Goal: Information Seeking & Learning: Learn about a topic

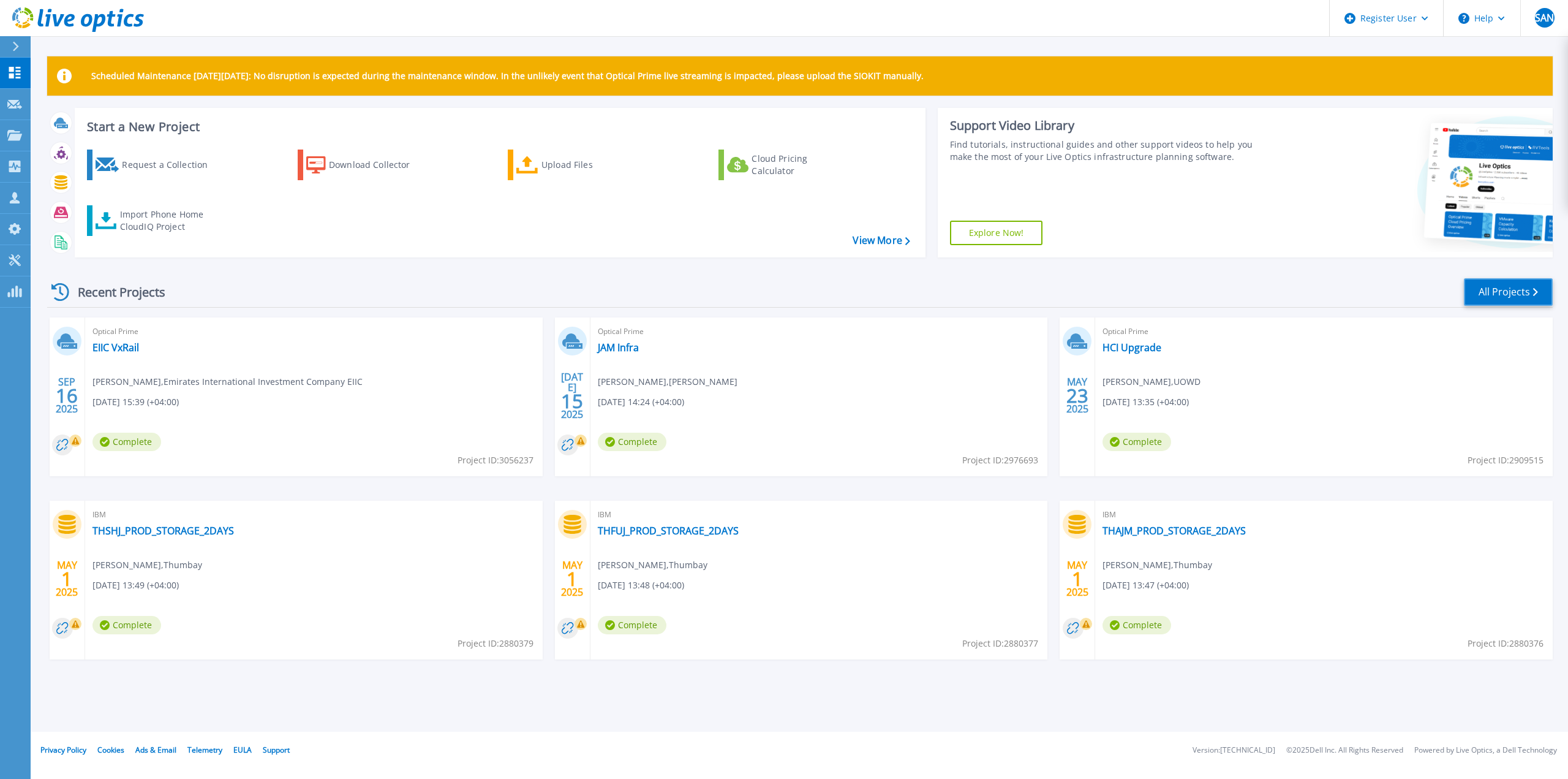
click at [1495, 288] on link "All Projects" at bounding box center [1507, 292] width 89 height 27
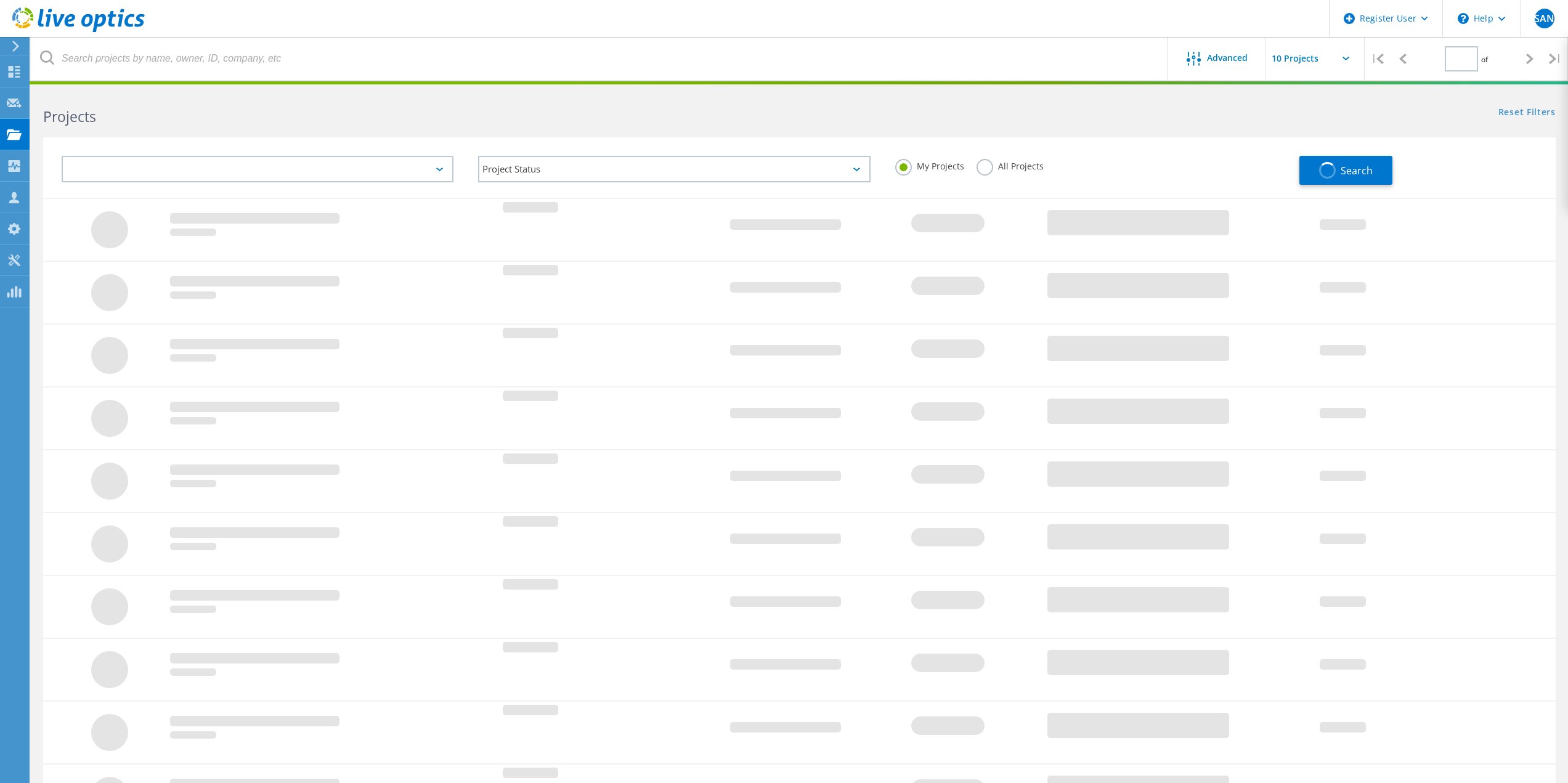
type input "1"
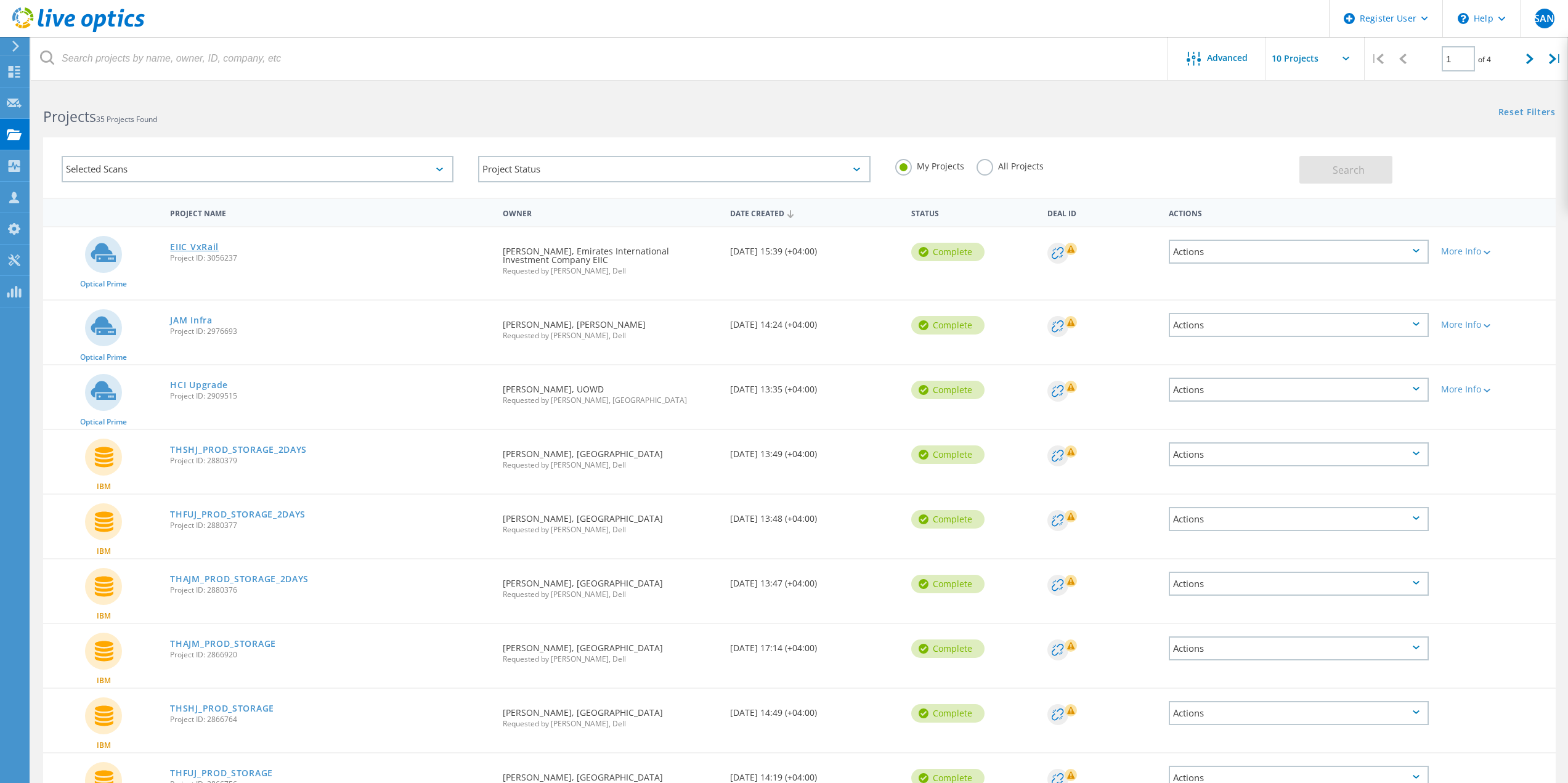
click at [196, 245] on link "EIIC VxRail" at bounding box center [194, 247] width 49 height 9
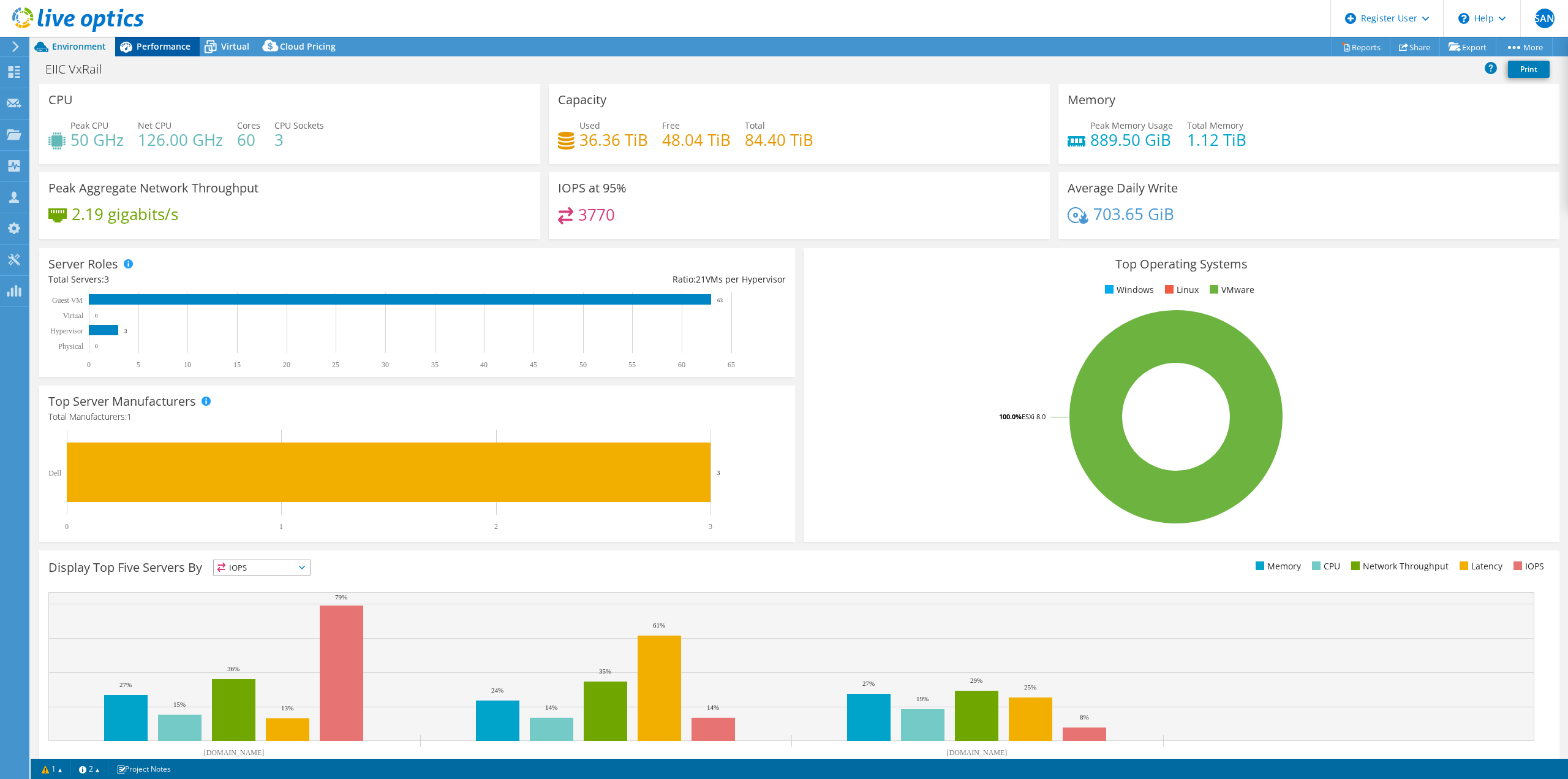
click at [176, 40] on div "Performance" at bounding box center [157, 46] width 84 height 19
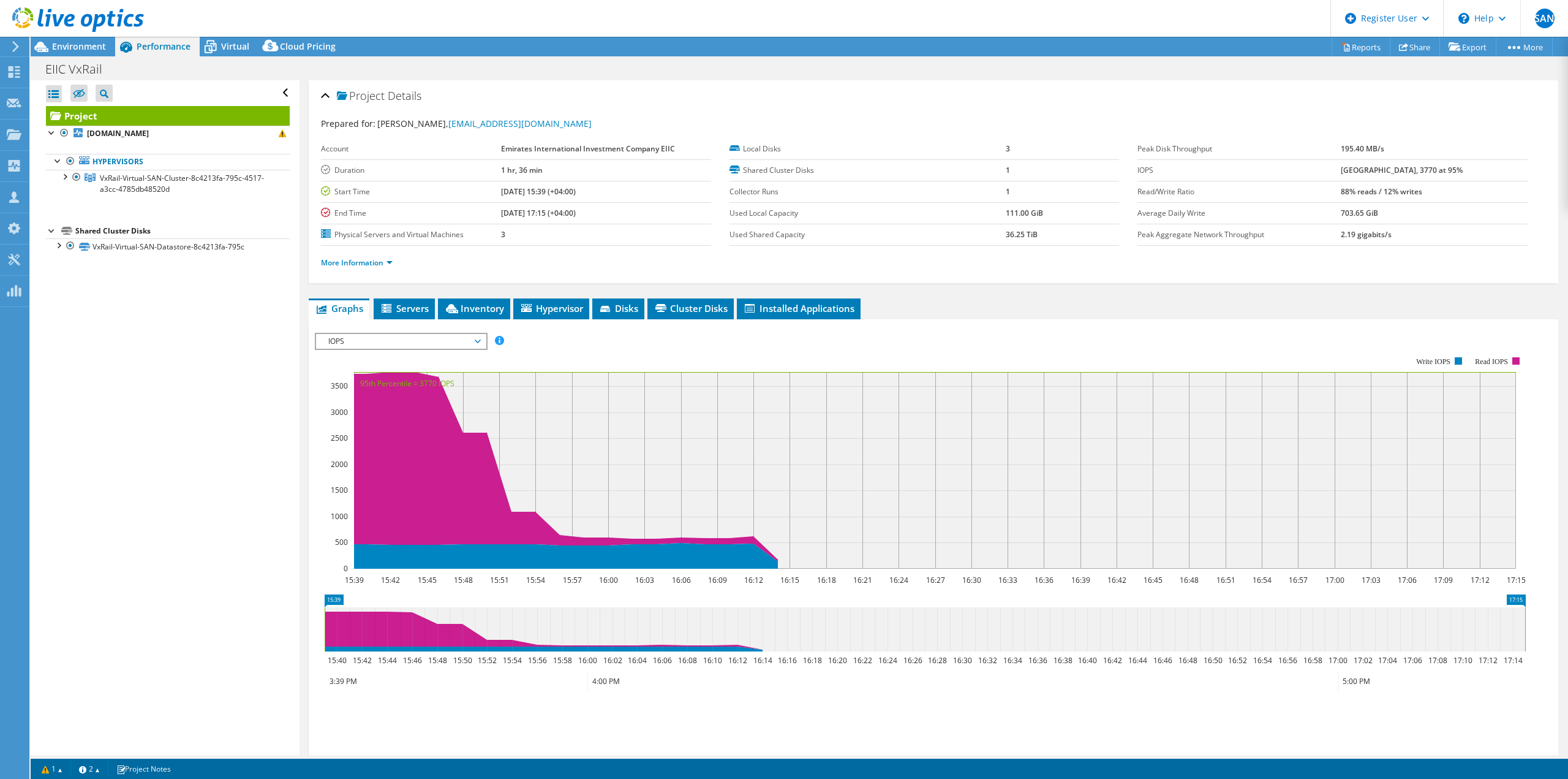
click at [544, 190] on b "[DATE] 15:39 (+04:00)" at bounding box center [539, 191] width 75 height 10
click at [550, 212] on b "09/16/2025, 17:15 (+04:00)" at bounding box center [539, 213] width 75 height 10
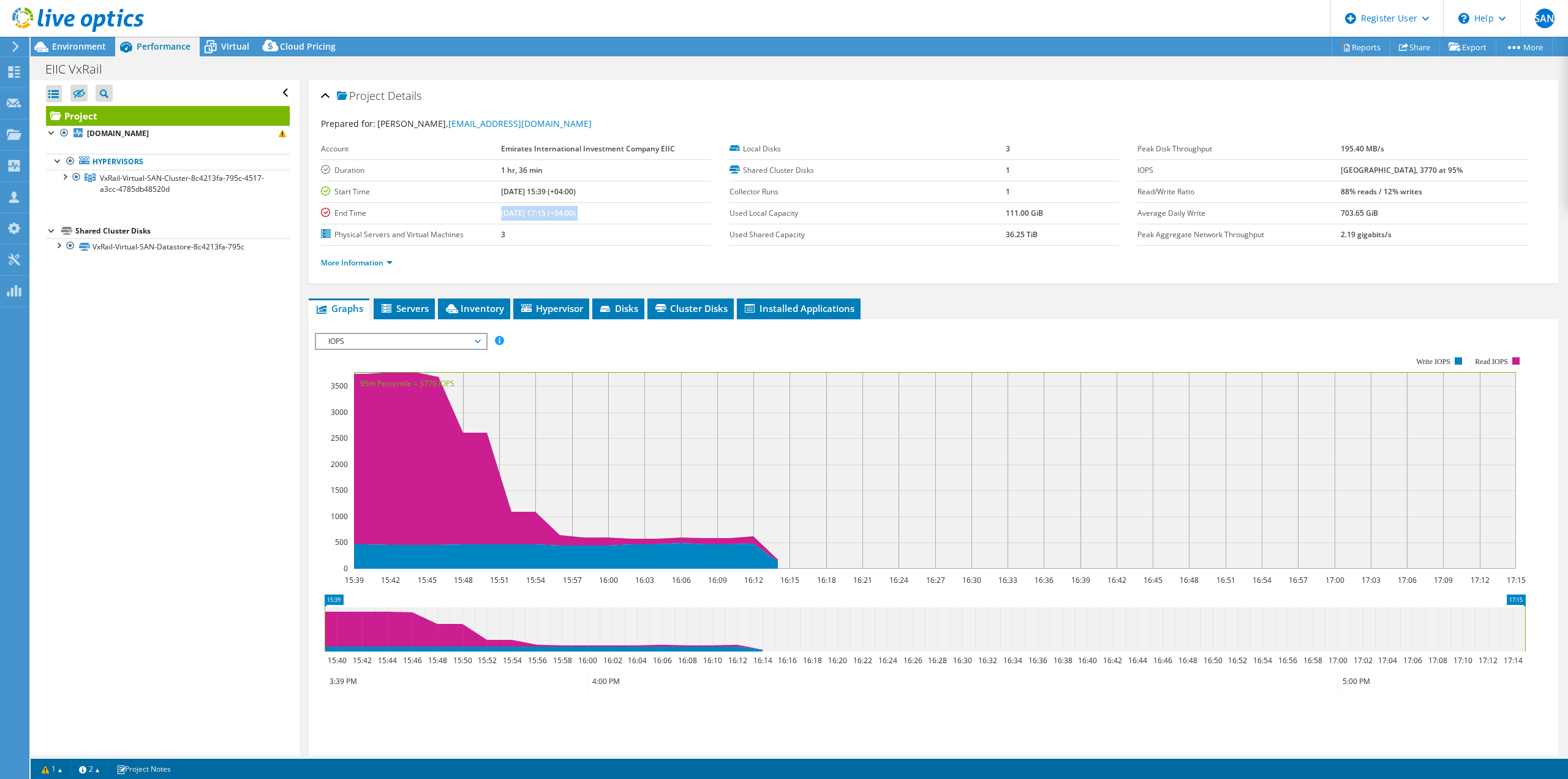
click at [550, 212] on b "09/16/2025, 17:15 (+04:00)" at bounding box center [539, 213] width 75 height 10
click at [828, 236] on label "Used Shared Capacity" at bounding box center [867, 234] width 276 height 12
click at [94, 47] on span "Environment" at bounding box center [79, 46] width 54 height 12
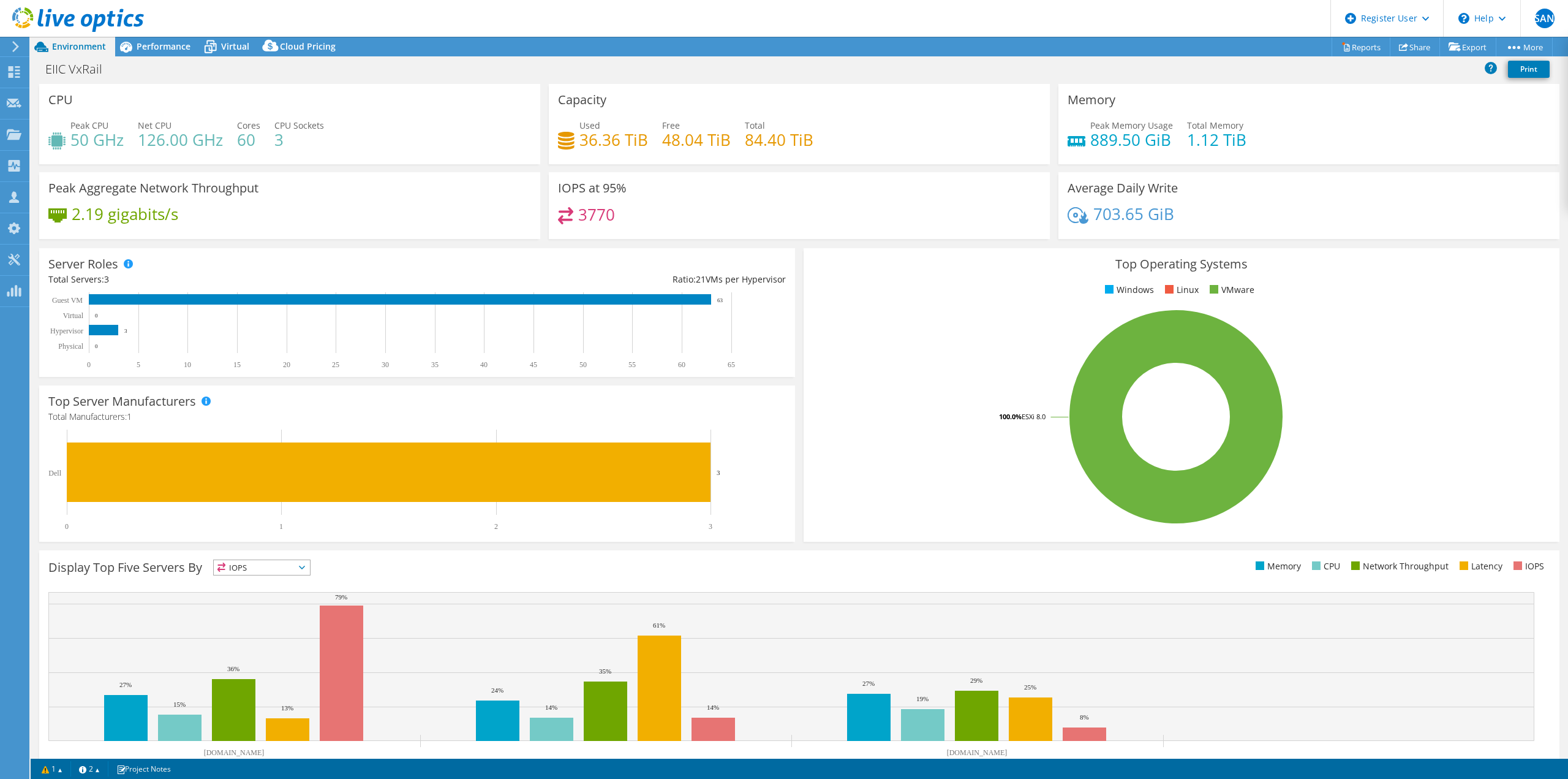
scroll to position [39, 0]
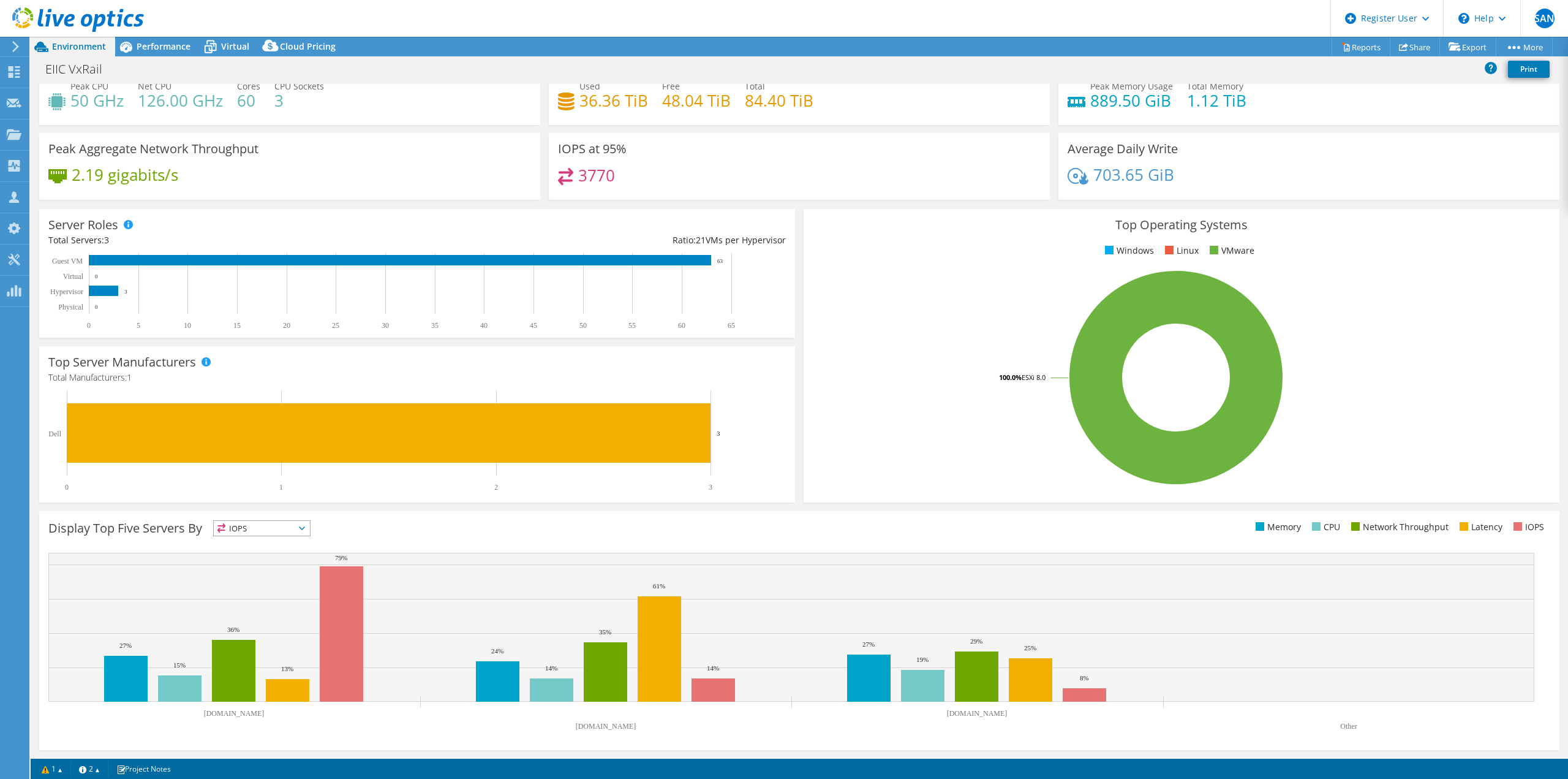
click at [301, 525] on span "IOPS" at bounding box center [261, 528] width 96 height 14
click at [335, 526] on div "Display Top Five Servers By IOPS IOPS" at bounding box center [424, 530] width 751 height 20
